Goal: Find specific page/section

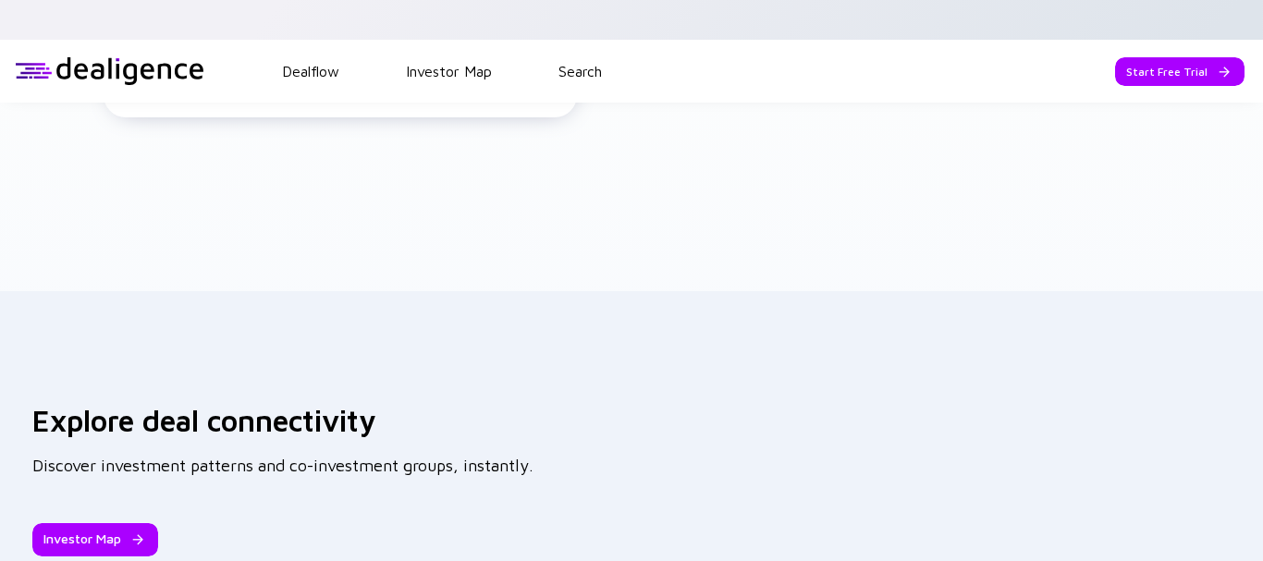
scroll to position [3049, 0]
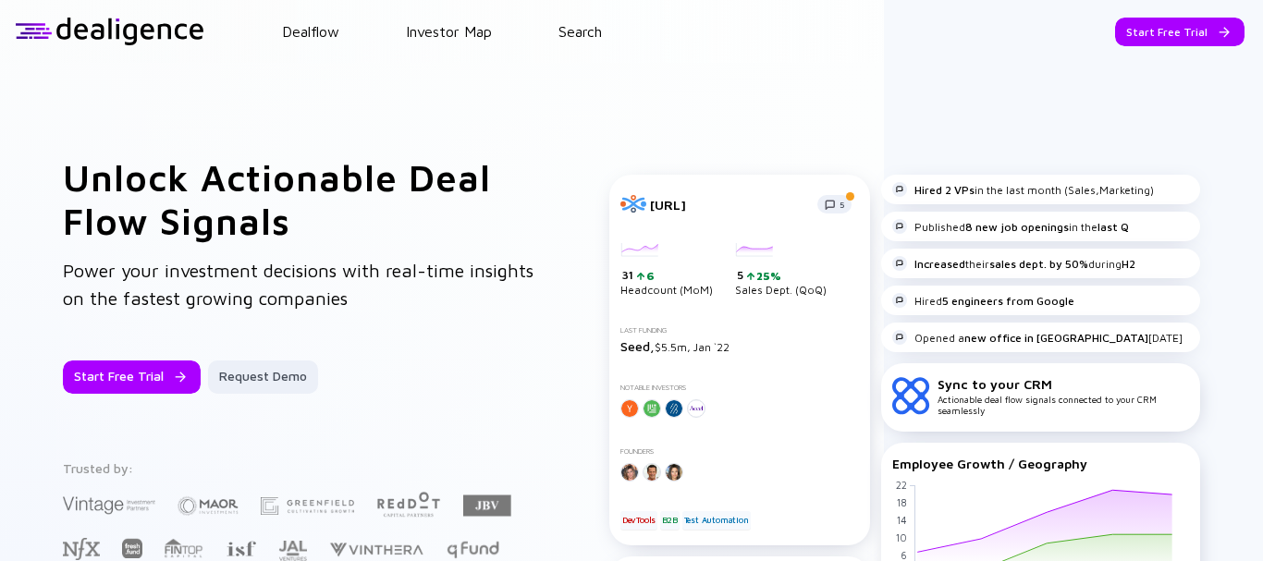
click at [586, 22] on header "Dealflow Investor Map Search Start Free Trial Dealflow Investor Map Start Free …" at bounding box center [631, 31] width 1263 height 63
click at [590, 33] on link "Search" at bounding box center [579, 31] width 43 height 17
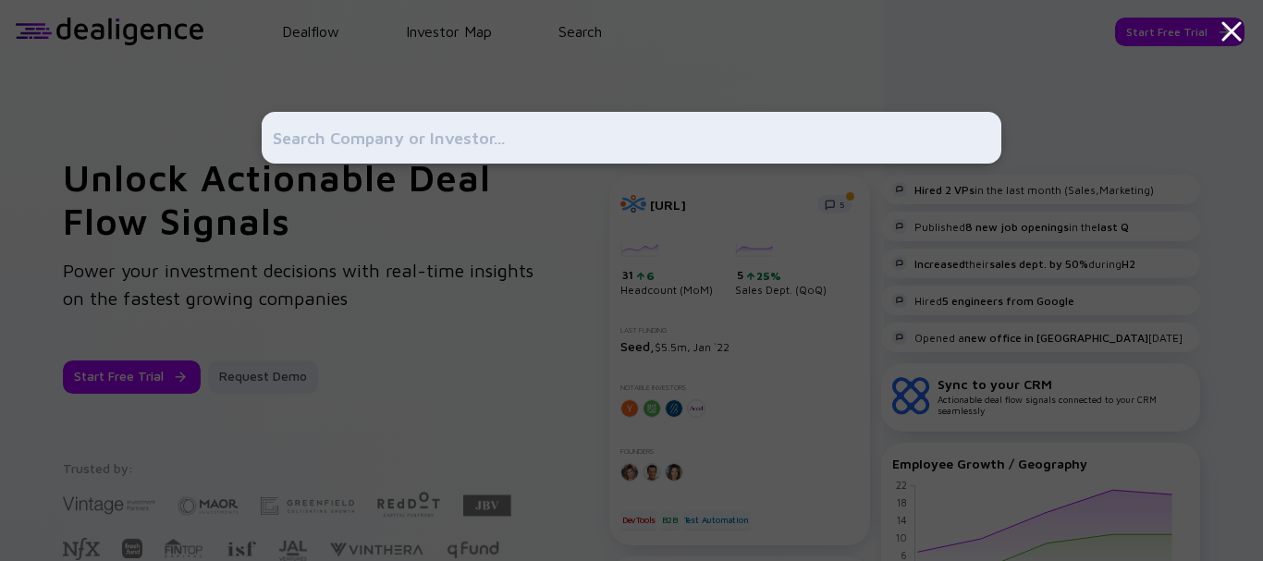
click at [444, 130] on input "text" at bounding box center [631, 137] width 717 height 33
type input "[URL][DOMAIN_NAME]"
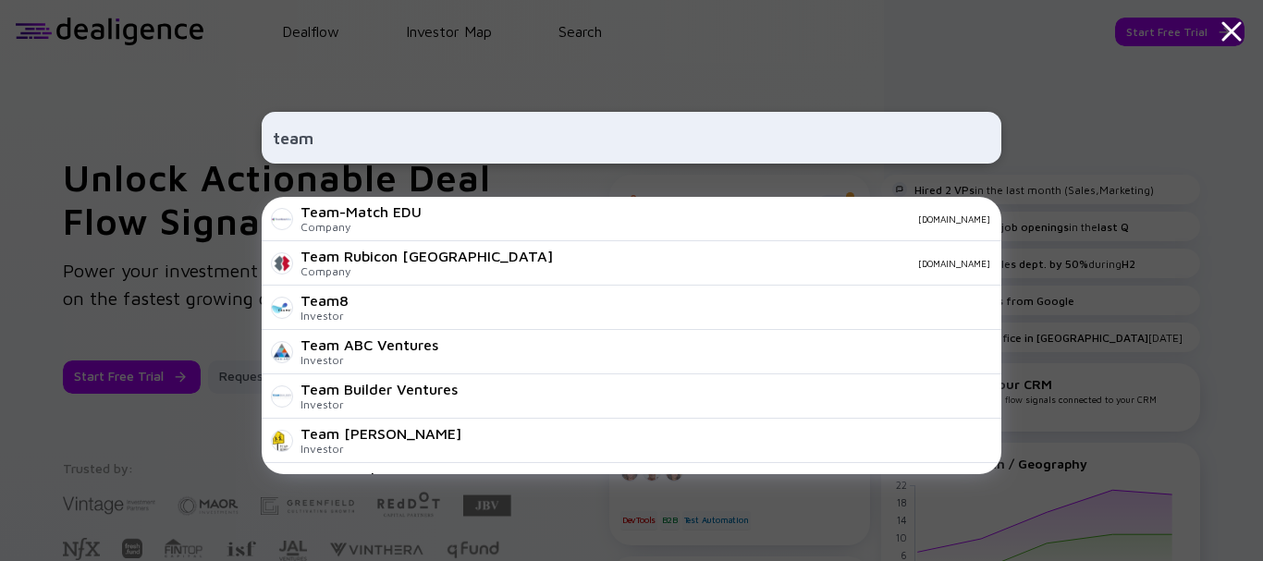
type input "team"
click at [466, 31] on div "team Team-Match EDU Company [DOMAIN_NAME] Team Rubicon Canada Company [DOMAIN_N…" at bounding box center [632, 280] width 740 height 561
click at [578, 48] on div "team Team-Match EDU Company [DOMAIN_NAME] Team Rubicon Canada Company [DOMAIN_N…" at bounding box center [632, 280] width 740 height 561
click at [1229, 20] on icon at bounding box center [1231, 31] width 33 height 33
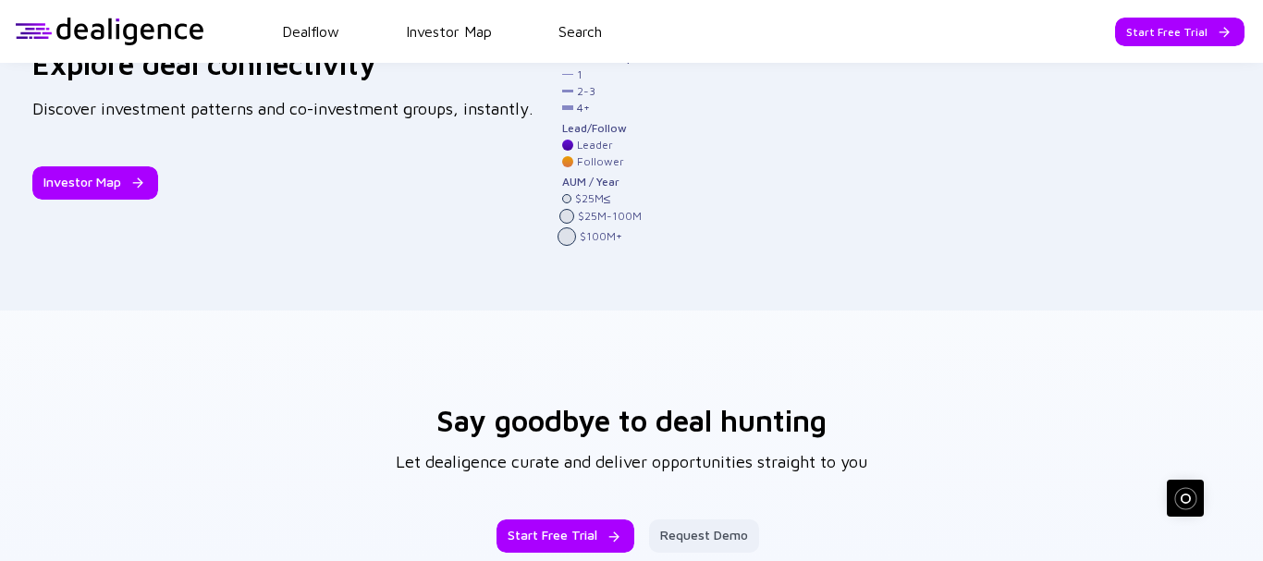
scroll to position [2124, 0]
